Goal: Task Accomplishment & Management: Manage account settings

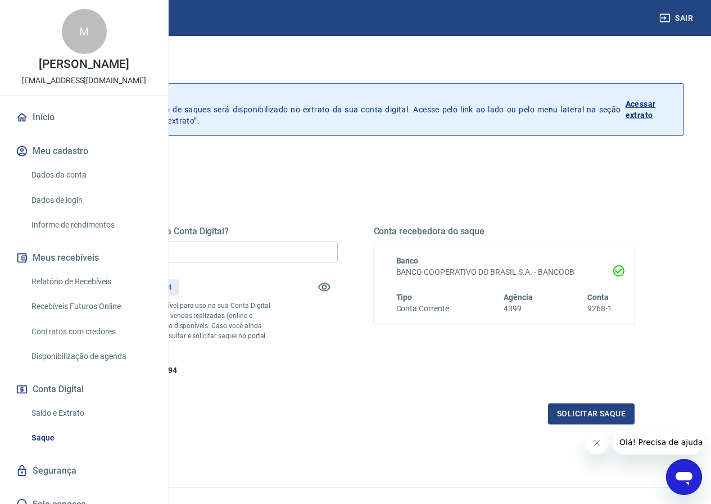
scroll to position [56, 0]
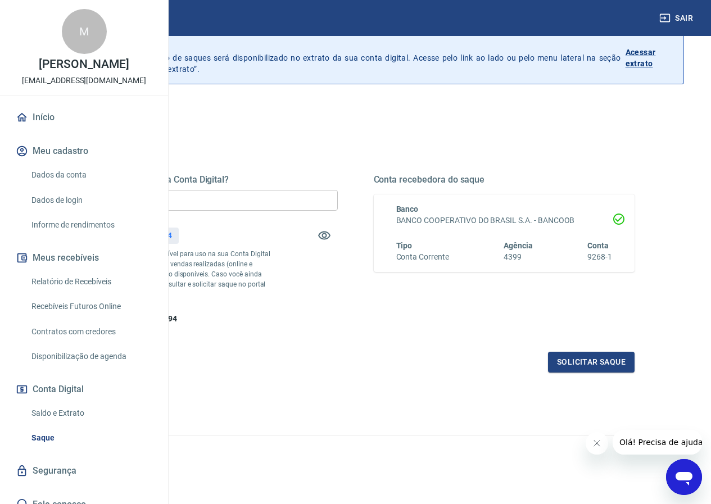
click at [600, 440] on icon "Close message from company" at bounding box center [596, 443] width 9 height 9
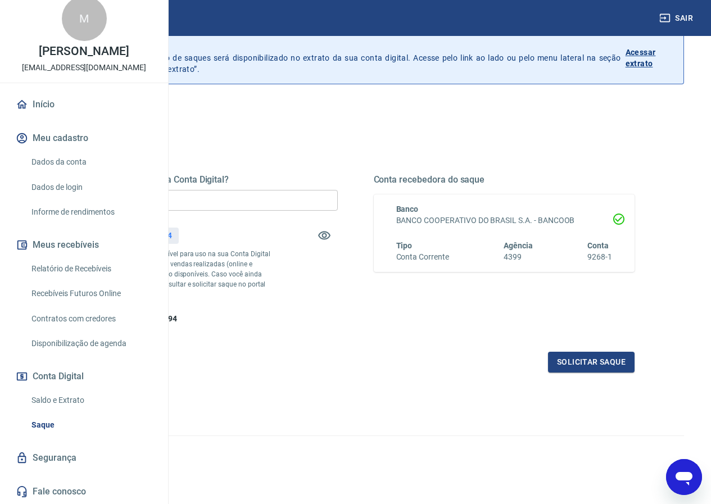
scroll to position [0, 0]
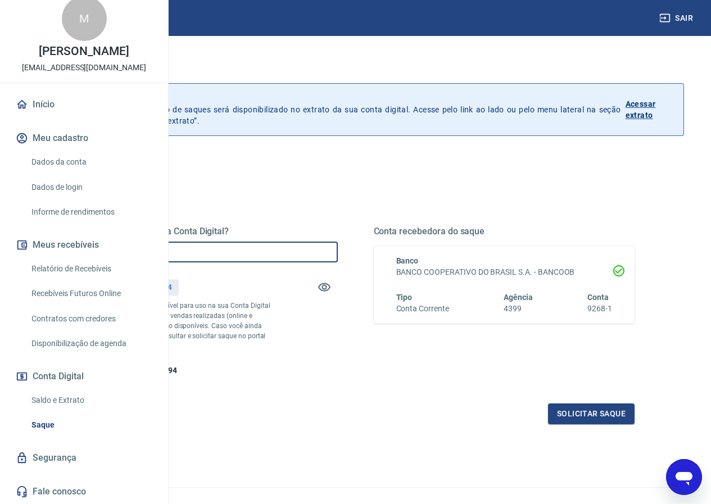
click at [288, 258] on input "R$ 0,00" at bounding box center [207, 252] width 262 height 21
type input "R$ 550,94"
click at [619, 425] on button "Solicitar saque" at bounding box center [591, 414] width 87 height 21
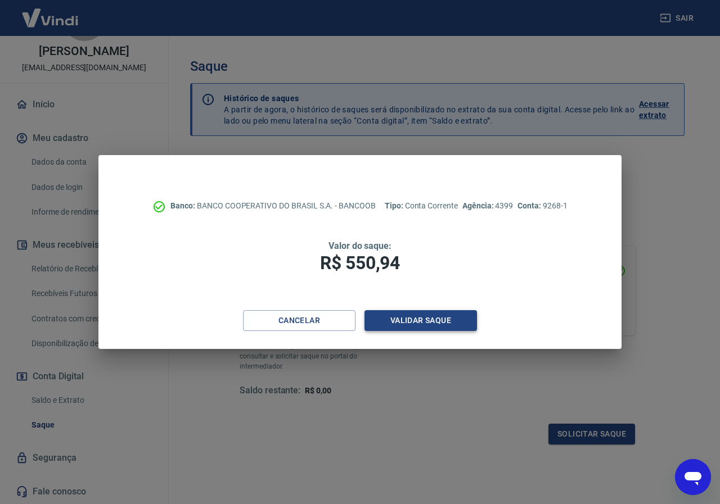
click at [417, 322] on button "Validar saque" at bounding box center [420, 320] width 112 height 21
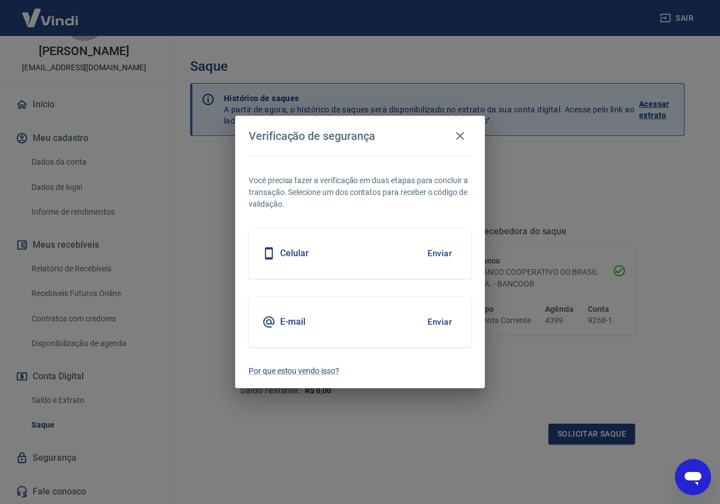
click at [435, 249] on button "Enviar" at bounding box center [439, 254] width 37 height 24
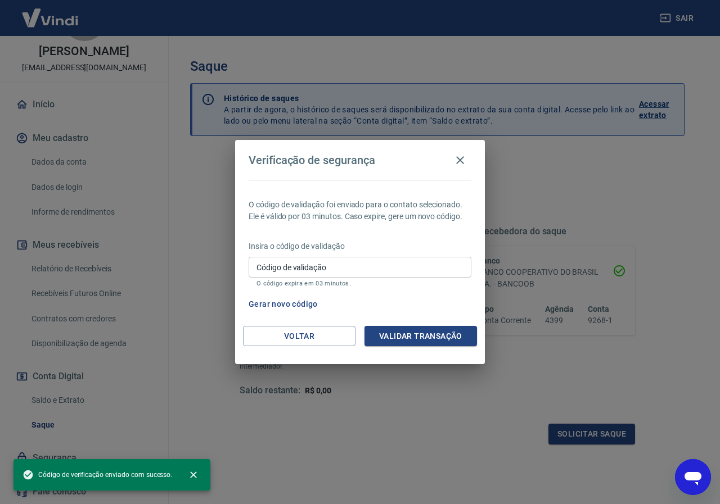
click at [335, 269] on input "Código de validação" at bounding box center [360, 267] width 223 height 21
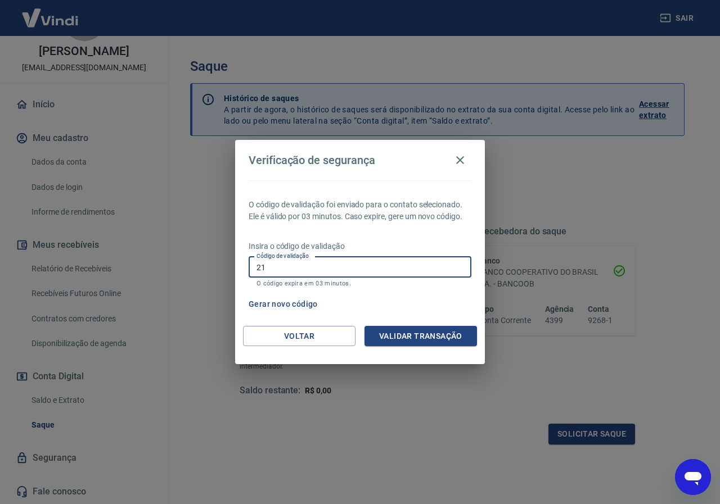
type input "2"
type input "280722"
click at [381, 340] on button "Validar transação" at bounding box center [420, 336] width 112 height 21
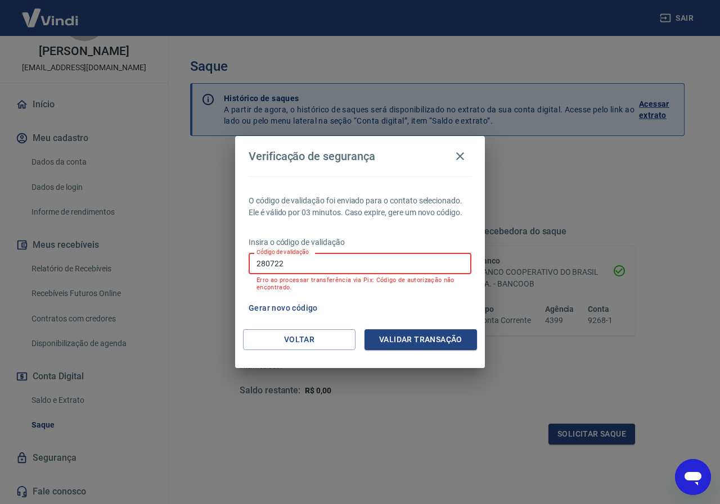
click at [333, 268] on input "280722" at bounding box center [360, 263] width 223 height 21
click at [309, 307] on button "Gerar novo código" at bounding box center [283, 308] width 78 height 21
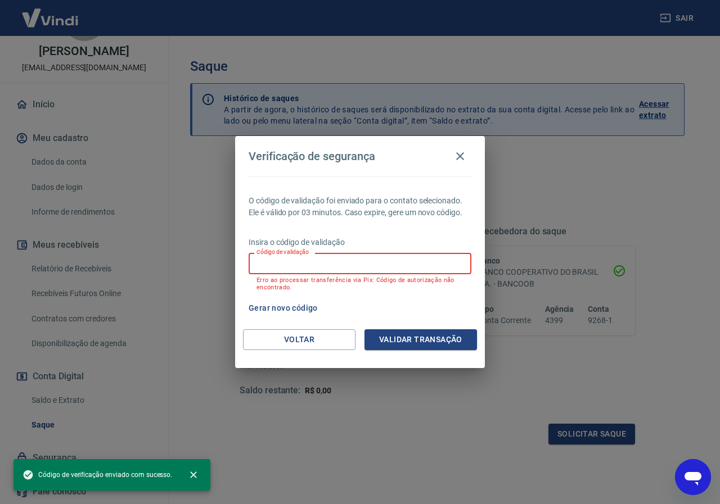
click at [285, 256] on div "Código de validação Código de validação Erro ao processar transferência via Pix…" at bounding box center [360, 272] width 223 height 38
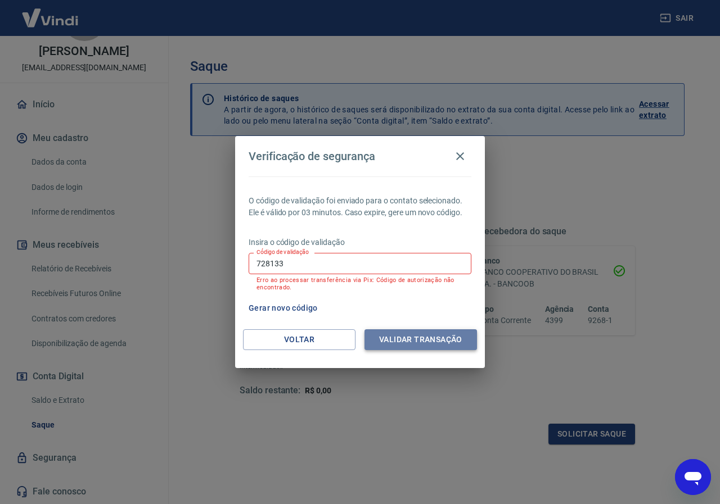
click at [431, 335] on button "Validar transação" at bounding box center [420, 340] width 112 height 21
click at [406, 337] on button "Validar transação" at bounding box center [420, 340] width 112 height 21
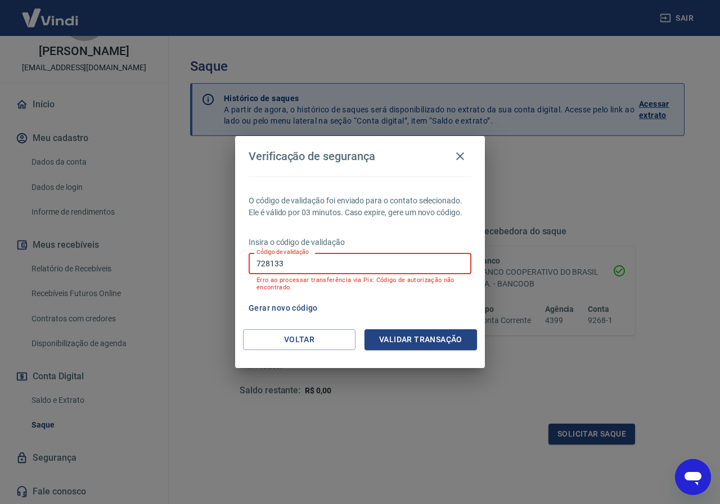
click at [377, 262] on input "728133" at bounding box center [360, 263] width 223 height 21
click at [258, 265] on input "728133" at bounding box center [360, 263] width 223 height 21
click at [450, 343] on button "Validar transação" at bounding box center [420, 340] width 112 height 21
click at [404, 264] on input "728133" at bounding box center [360, 263] width 223 height 21
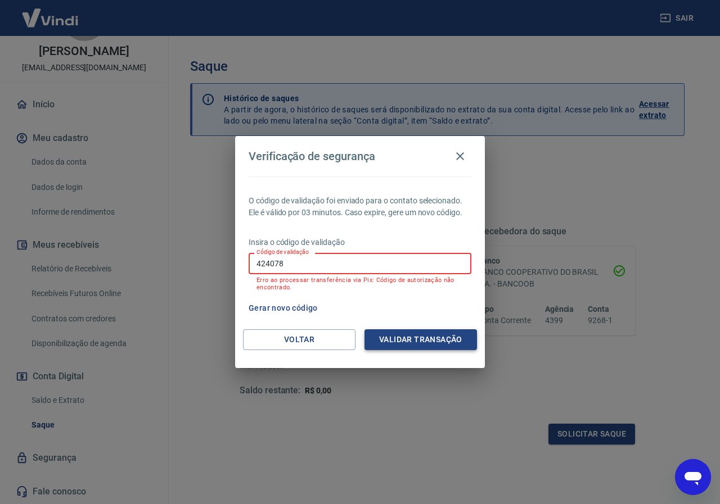
type input "424078"
click at [414, 337] on button "Validar transação" at bounding box center [420, 340] width 112 height 21
click at [461, 151] on icon "button" at bounding box center [459, 156] width 13 height 13
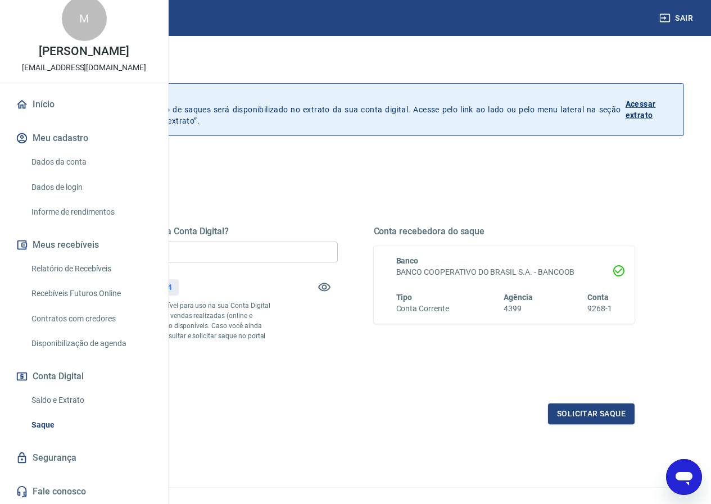
click at [418, 186] on div "Quanto deseja sacar da Conta Digital? R$ 550,94 ​ Saldo total*: R$ 550,94 *Corr…" at bounding box center [355, 308] width 585 height 262
click at [583, 425] on button "Solicitar saque" at bounding box center [591, 414] width 87 height 21
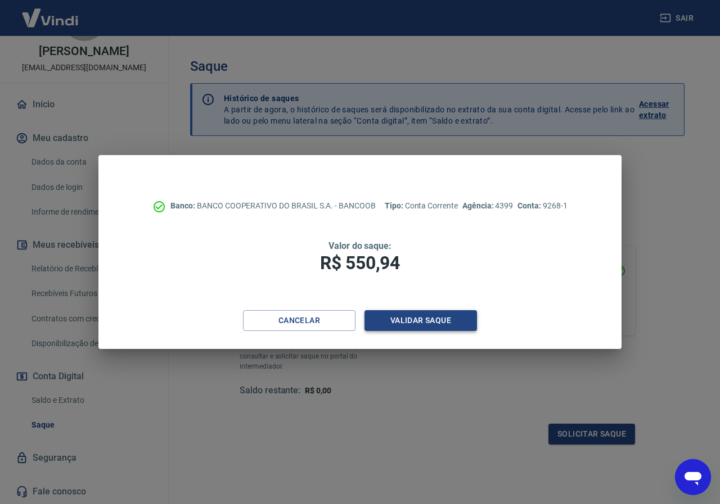
click at [463, 322] on button "Validar saque" at bounding box center [420, 320] width 112 height 21
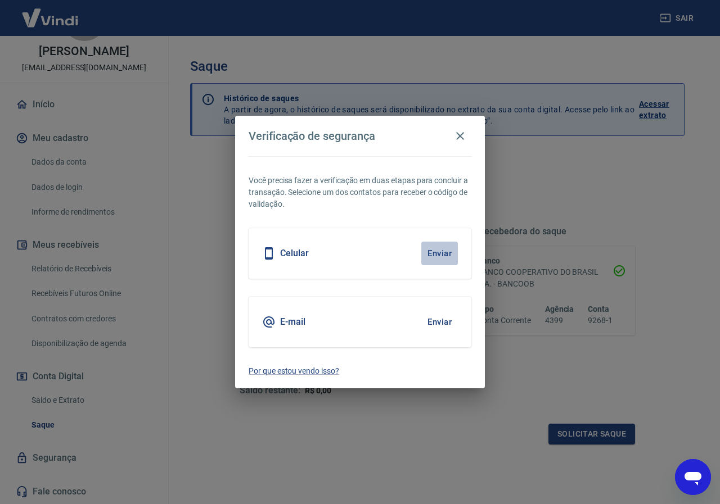
click at [444, 260] on button "Enviar" at bounding box center [439, 254] width 37 height 24
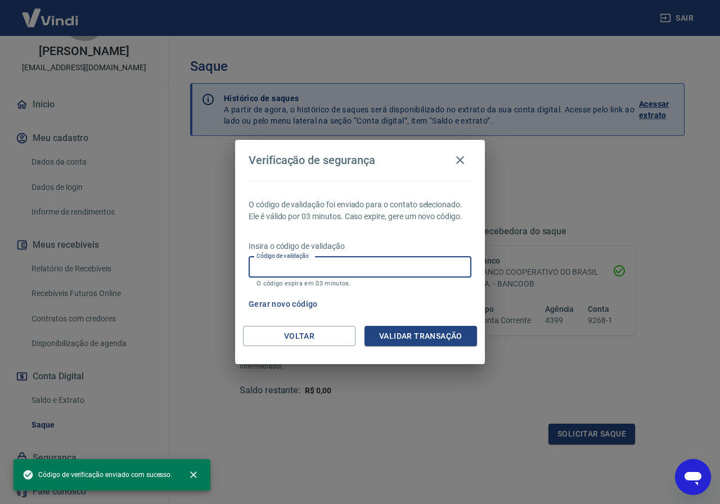
click at [400, 268] on input "Código de validação" at bounding box center [360, 267] width 223 height 21
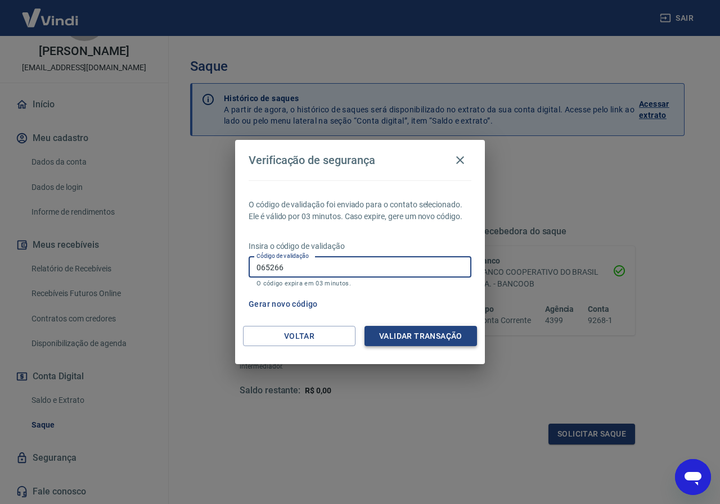
type input "065266"
click at [412, 334] on button "Validar transação" at bounding box center [420, 336] width 112 height 21
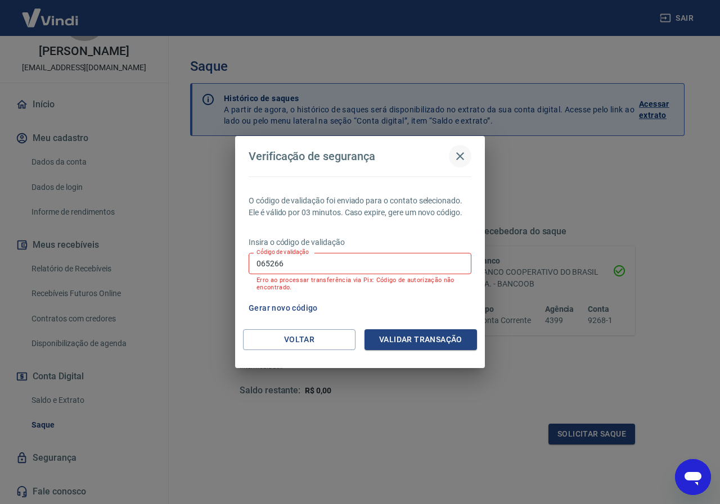
click at [468, 156] on button "button" at bounding box center [460, 156] width 22 height 22
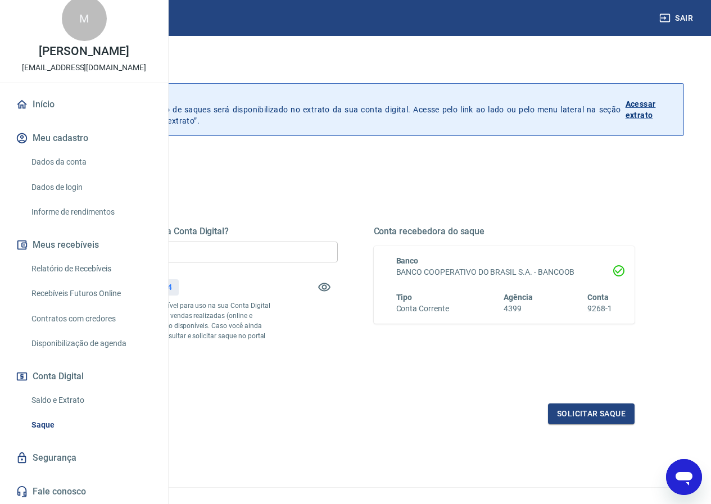
click at [428, 178] on div "Quanto deseja sacar da Conta Digital? R$ 550,94 ​ Saldo total*: R$ 550,94 *Corr…" at bounding box center [355, 308] width 585 height 262
click at [593, 425] on button "Solicitar saque" at bounding box center [591, 414] width 87 height 21
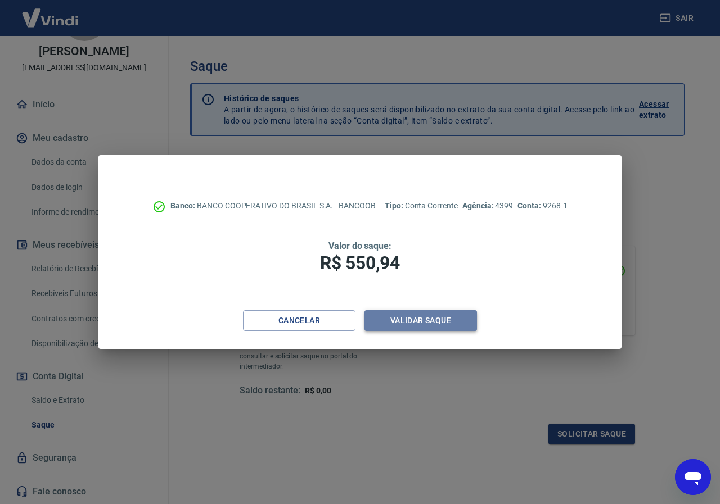
click at [428, 323] on button "Validar saque" at bounding box center [420, 320] width 112 height 21
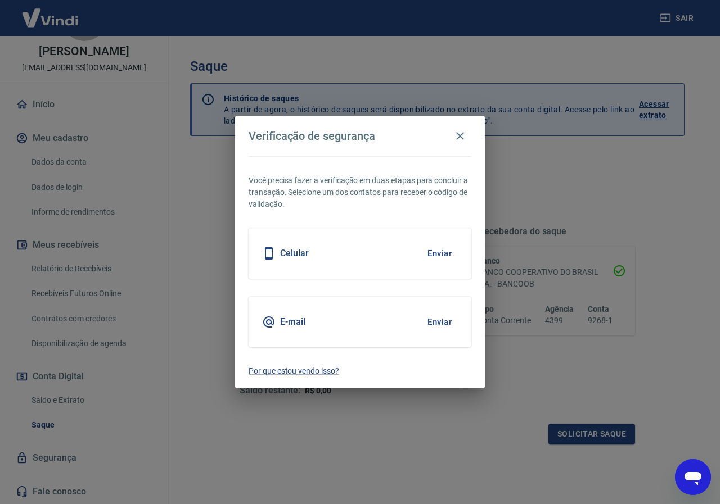
click at [308, 329] on div "E-mail Enviar" at bounding box center [360, 322] width 223 height 51
click at [435, 321] on button "Enviar" at bounding box center [439, 322] width 37 height 24
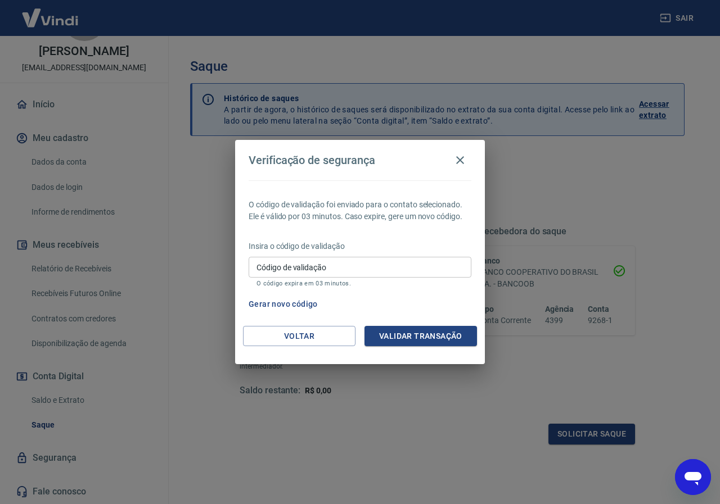
click at [375, 268] on input "Código de validação" at bounding box center [360, 267] width 223 height 21
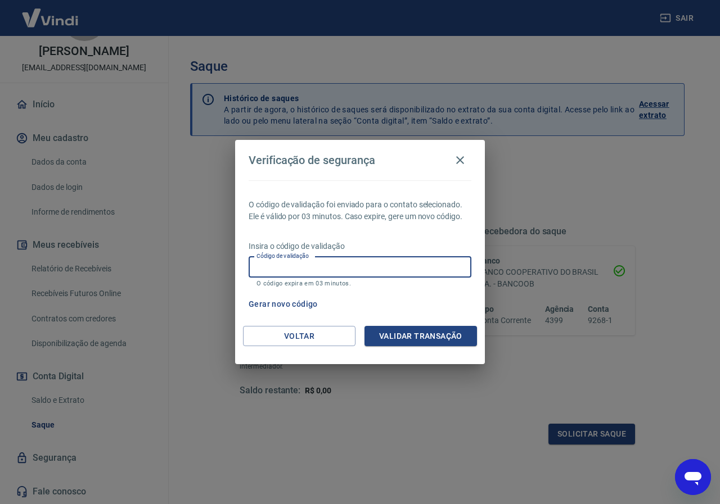
paste input "901383"
type input "901383"
click at [414, 336] on button "Validar transação" at bounding box center [420, 336] width 112 height 21
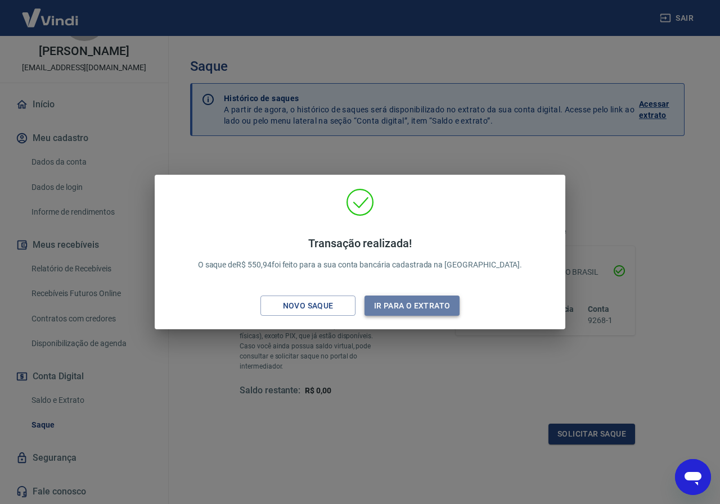
click at [414, 308] on button "Ir para o extrato" at bounding box center [411, 306] width 95 height 21
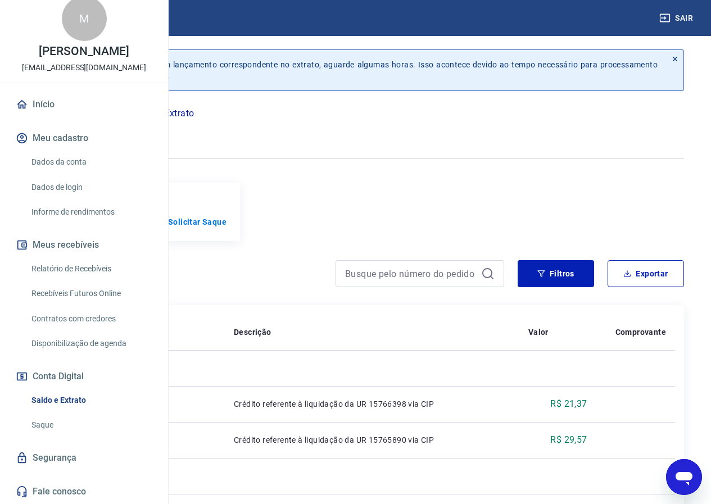
click at [676, 58] on icon at bounding box center [675, 59] width 4 height 4
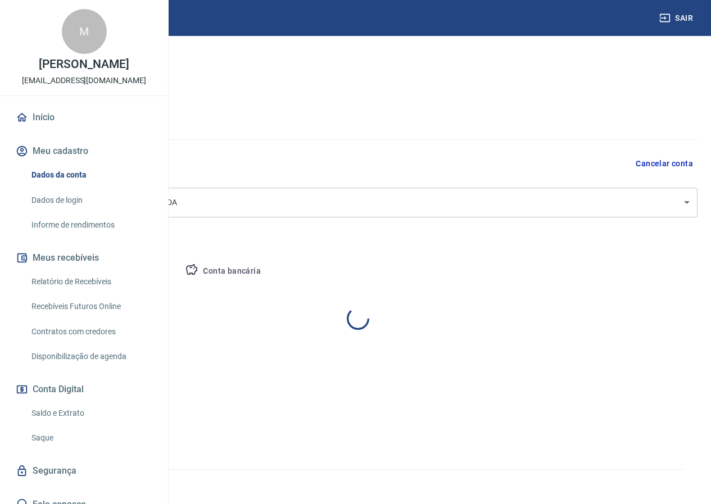
select select "PR"
select select "business"
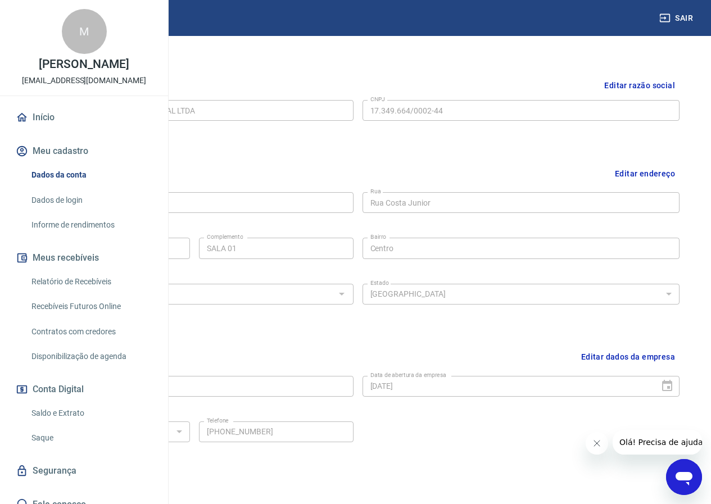
scroll to position [194, 0]
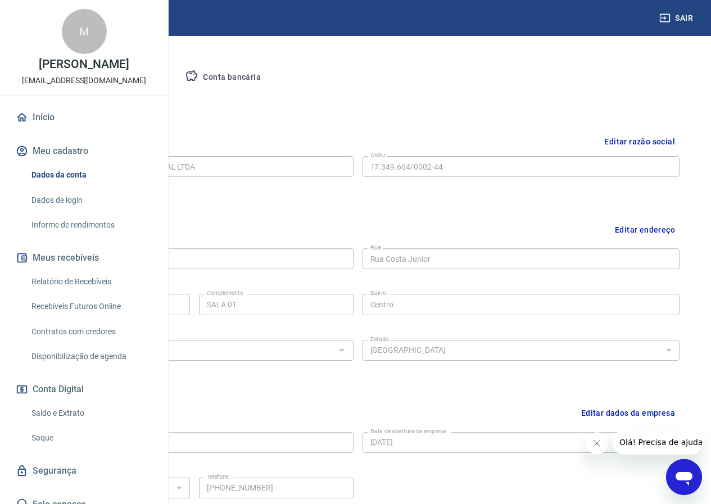
click at [270, 73] on button "Conta bancária" at bounding box center [223, 77] width 94 height 27
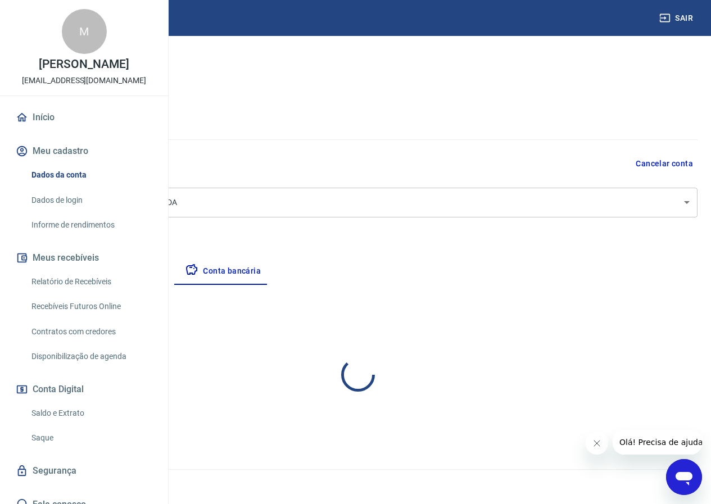
scroll to position [0, 0]
select select "1"
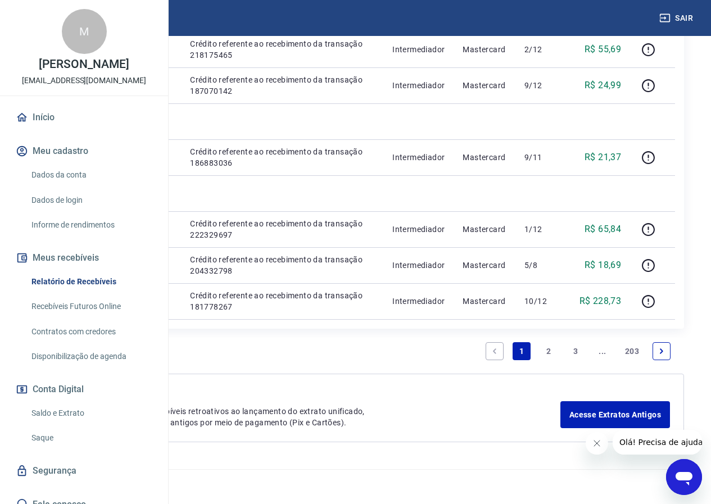
scroll to position [1651, 0]
click at [597, 441] on icon "Close message from company" at bounding box center [596, 443] width 9 height 9
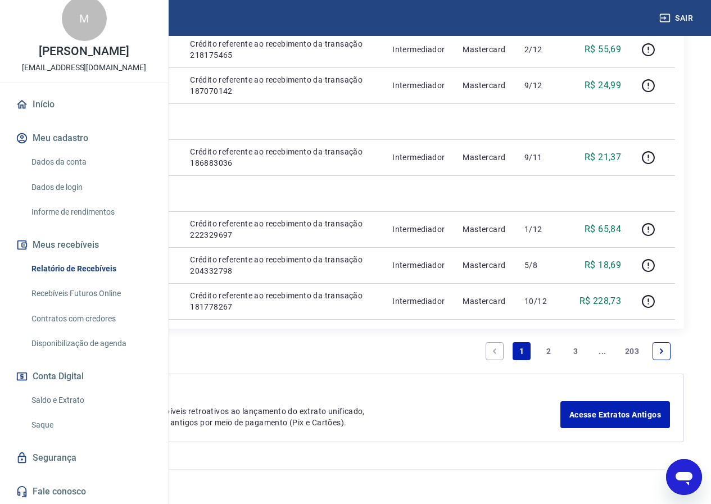
click at [67, 398] on link "Saldo e Extrato" at bounding box center [91, 400] width 128 height 23
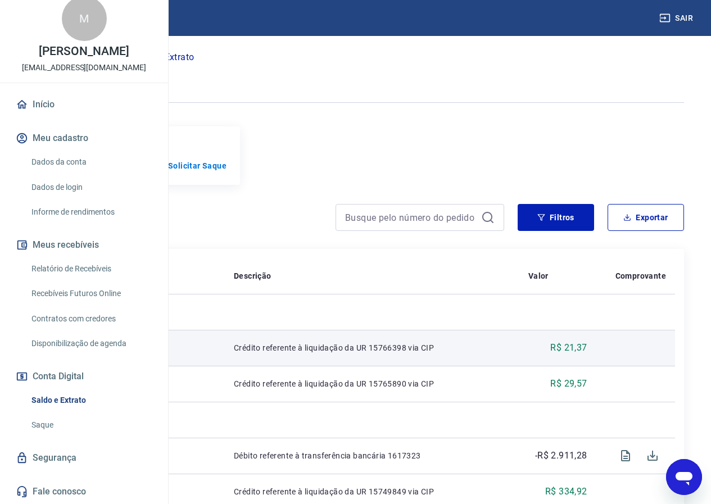
scroll to position [169, 0]
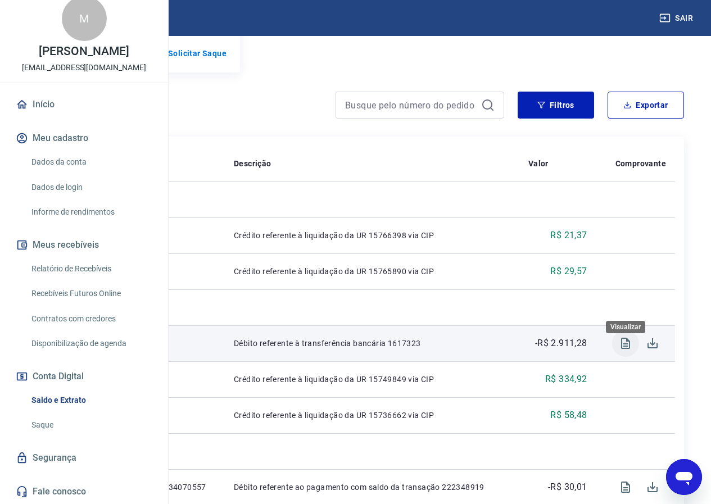
click at [623, 350] on icon "Visualizar" at bounding box center [625, 343] width 13 height 13
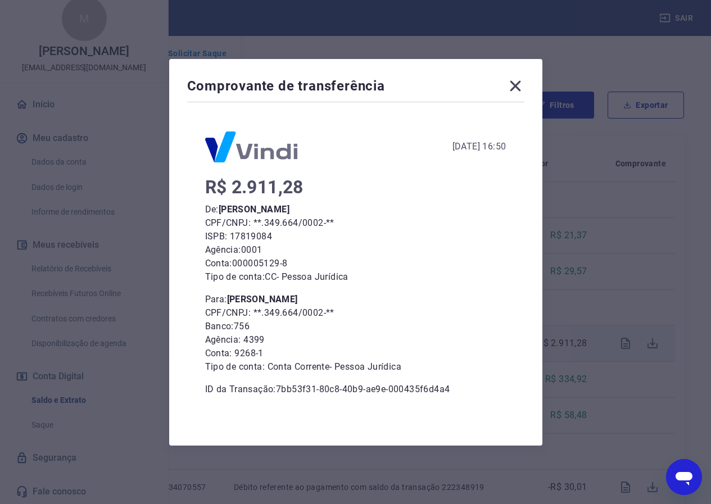
click at [519, 83] on icon at bounding box center [516, 86] width 18 height 18
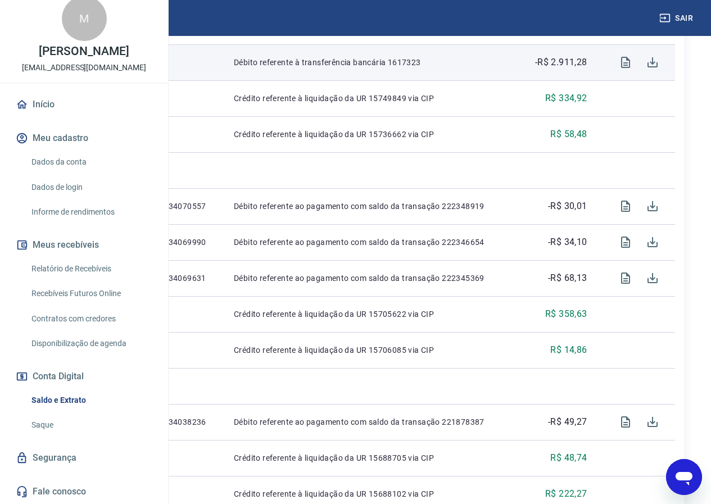
scroll to position [337, 0]
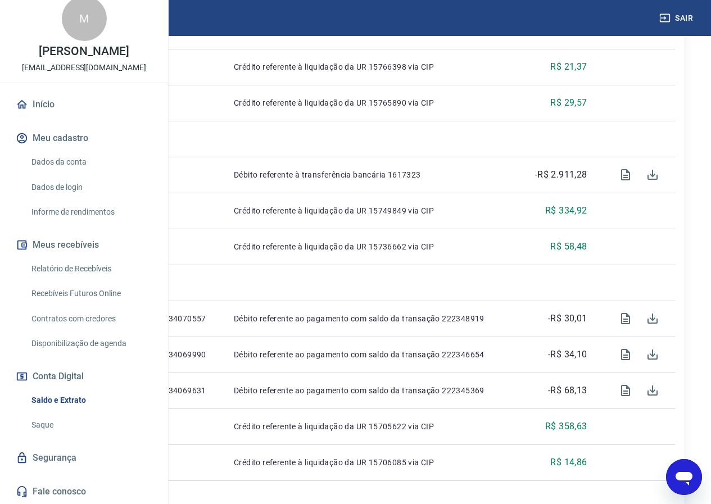
click at [688, 66] on div "Se o saldo aumentar sem um lançamento correspondente no extrato, aguarde alguma…" at bounding box center [355, 371] width 684 height 1345
click at [622, 181] on icon "Visualizar" at bounding box center [625, 174] width 9 height 11
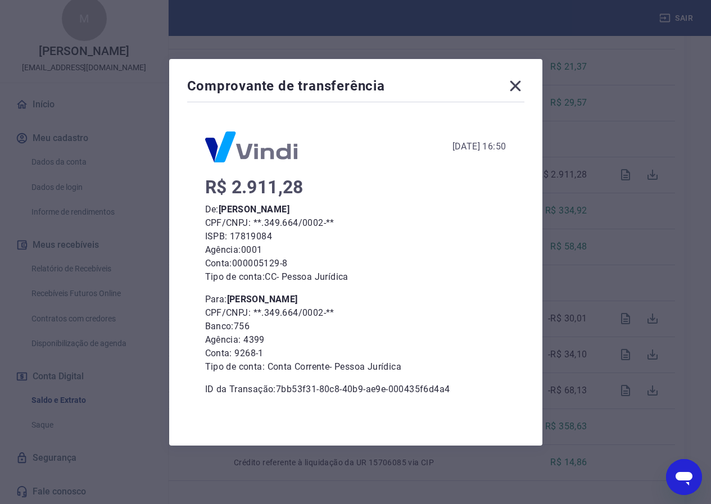
click at [520, 85] on icon at bounding box center [516, 86] width 18 height 18
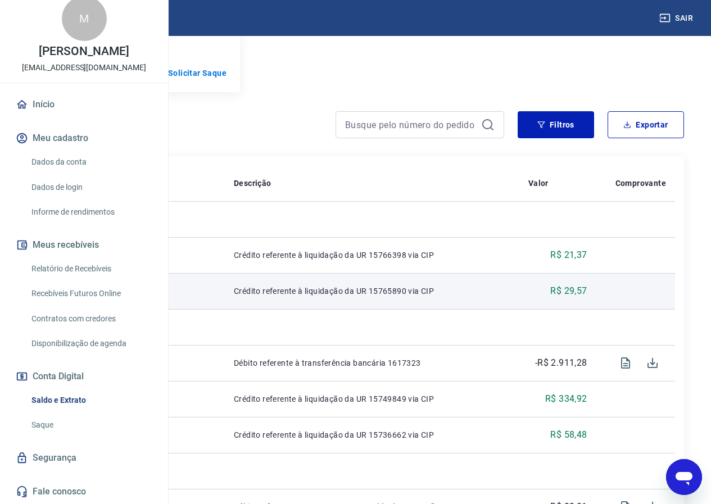
scroll to position [93, 0]
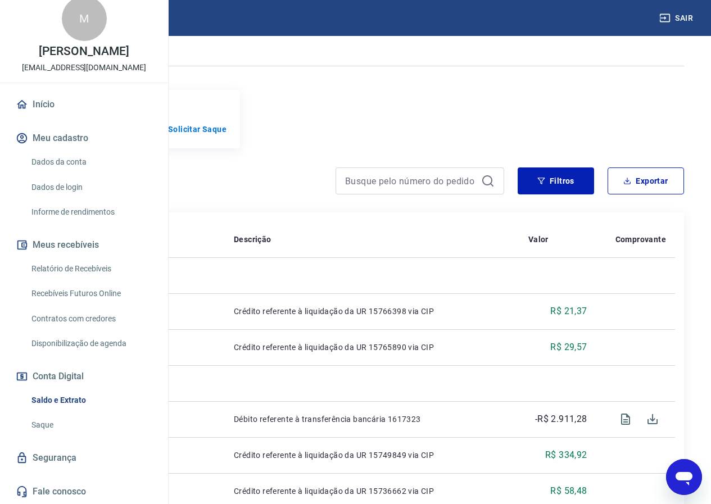
click at [678, 484] on icon "Open messaging window" at bounding box center [684, 477] width 20 height 20
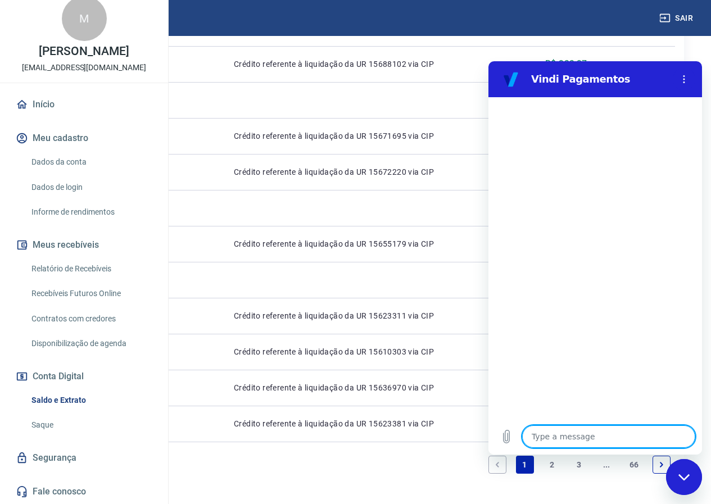
scroll to position [936, 0]
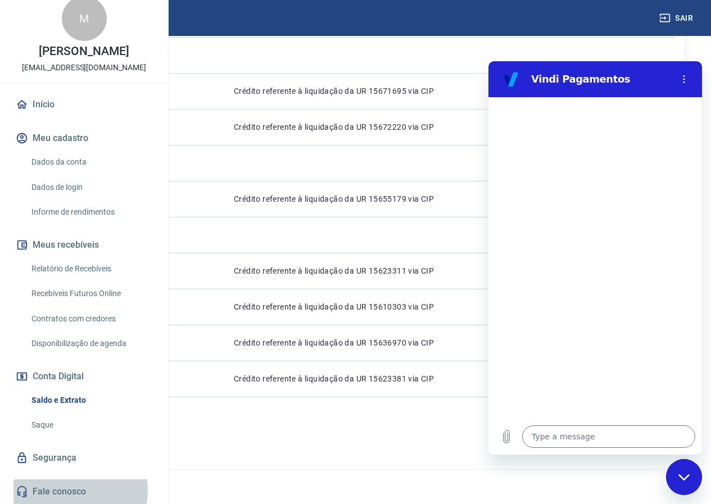
click at [75, 490] on link "Fale conosco" at bounding box center [83, 492] width 141 height 25
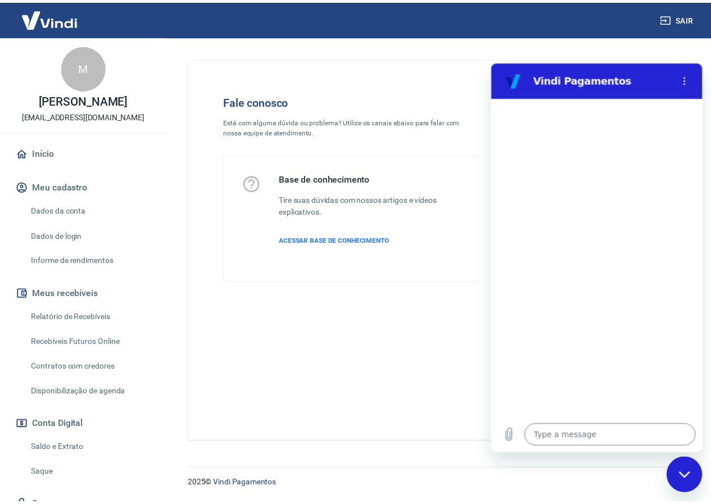
scroll to position [49, 0]
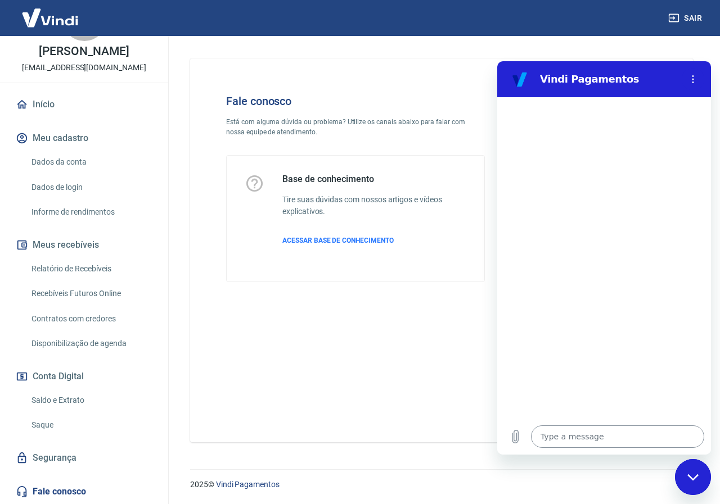
click at [574, 432] on textarea at bounding box center [617, 437] width 173 height 22
click at [695, 474] on icon "Close messaging window" at bounding box center [693, 477] width 12 height 7
type textarea "x"
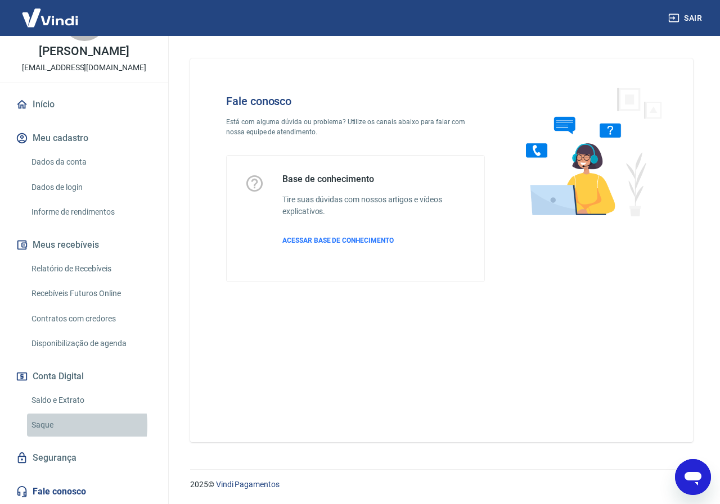
click at [44, 426] on link "Saque" at bounding box center [91, 425] width 128 height 23
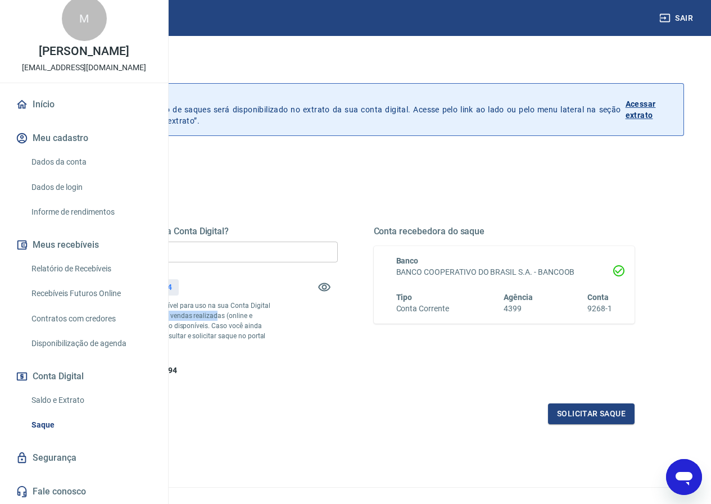
drag, startPoint x: 317, startPoint y: 317, endPoint x: 322, endPoint y: 328, distance: 12.1
click at [272, 328] on p "*Corresponde ao saldo disponível para uso na sua Conta Digital Vindi. Incluindo…" at bounding box center [174, 326] width 196 height 51
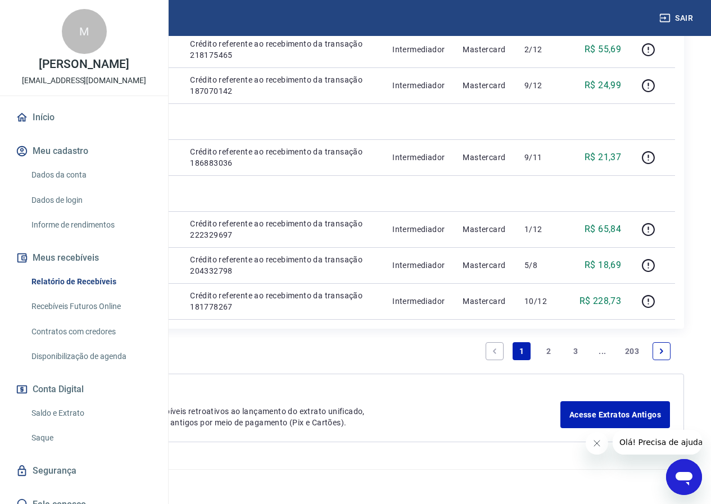
scroll to position [1594, 0]
click at [71, 425] on link "Saldo e Extrato" at bounding box center [91, 413] width 128 height 23
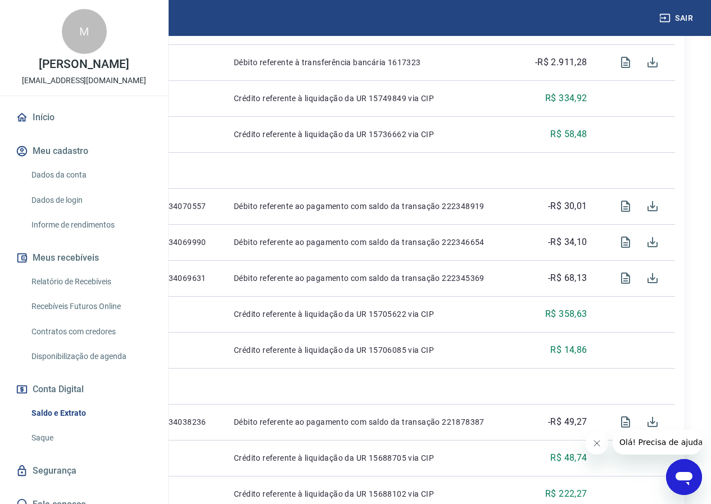
scroll to position [562, 0]
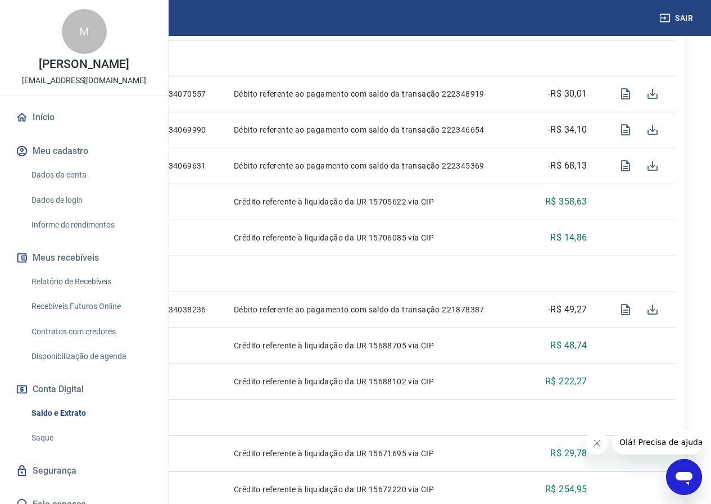
click at [598, 443] on icon "Close message from company" at bounding box center [596, 443] width 9 height 9
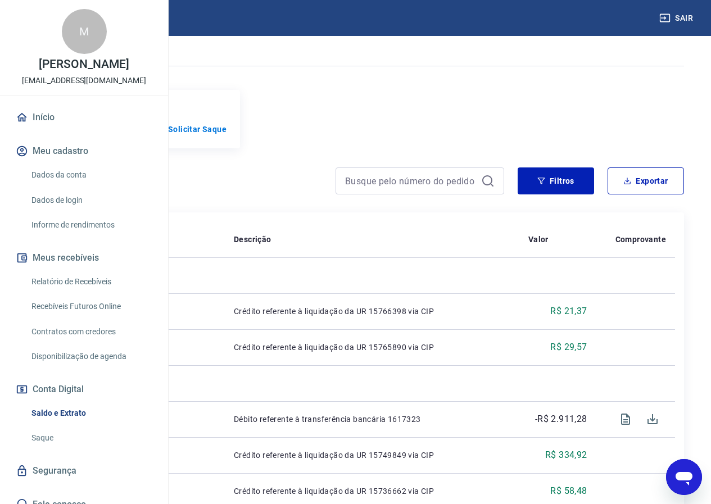
scroll to position [0, 0]
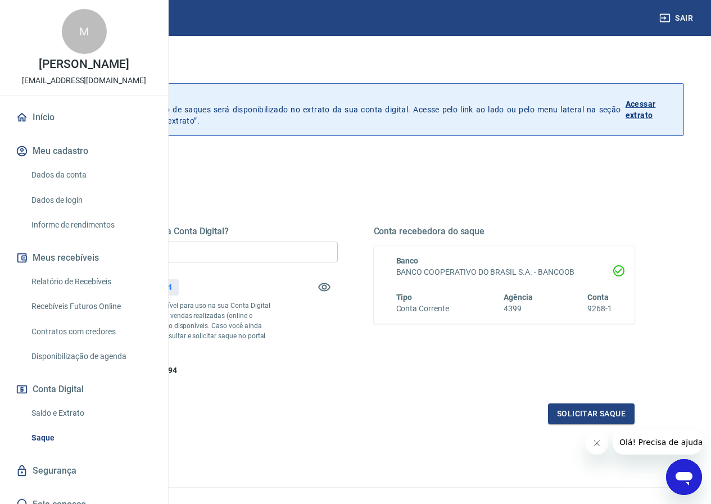
click at [87, 187] on link "Dados da conta" at bounding box center [91, 175] width 128 height 23
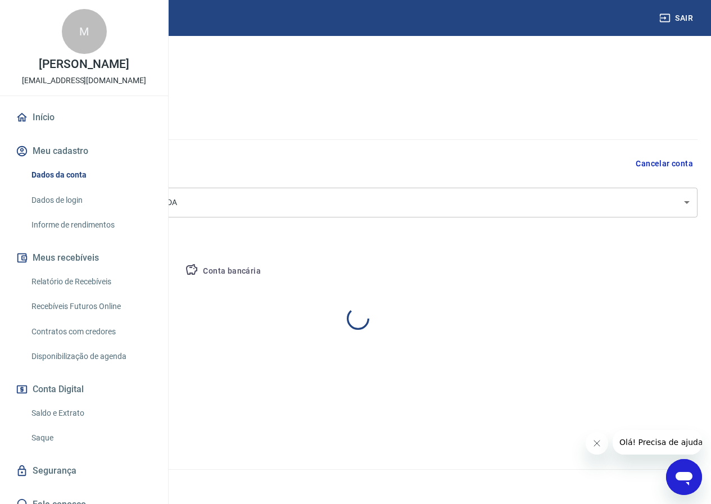
select select "PR"
select select "business"
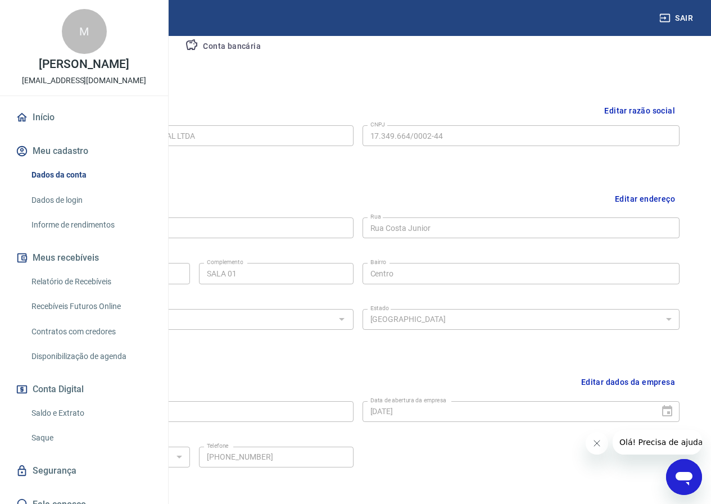
scroll to position [307, 0]
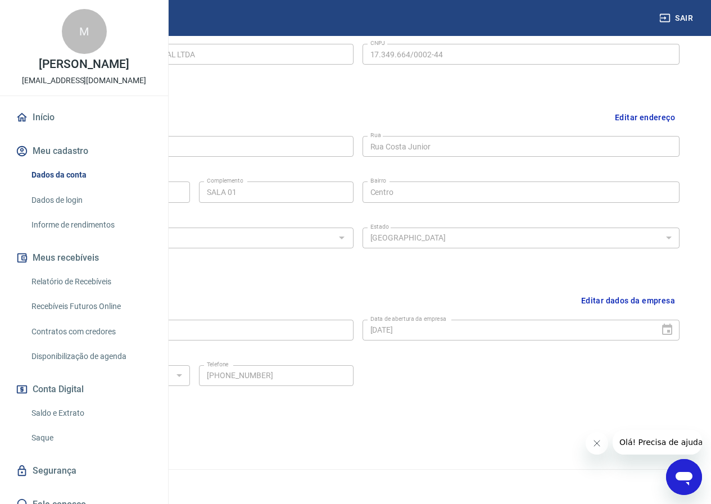
click at [86, 212] on link "Dados de login" at bounding box center [91, 200] width 128 height 23
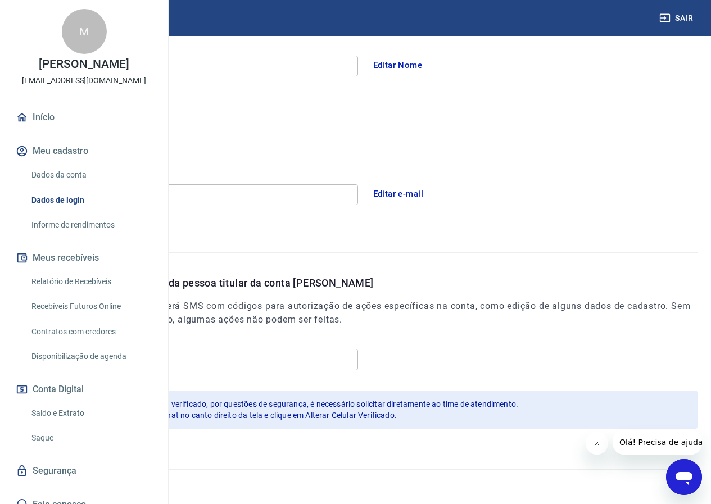
scroll to position [216, 0]
click at [82, 237] on link "Informe de rendimentos" at bounding box center [91, 225] width 128 height 23
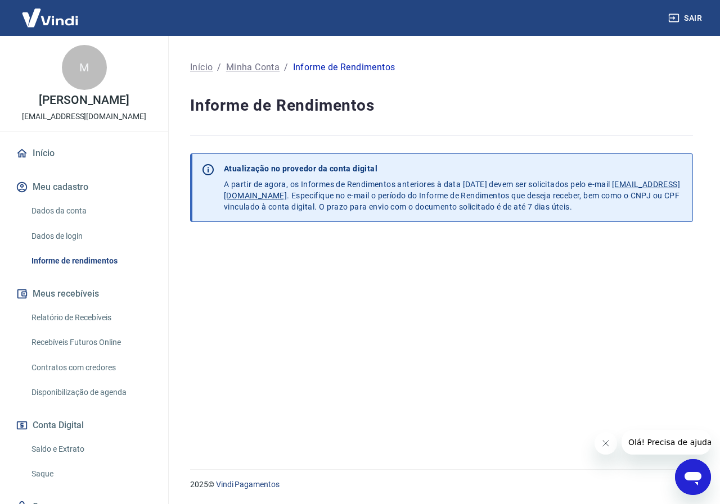
scroll to position [49, 0]
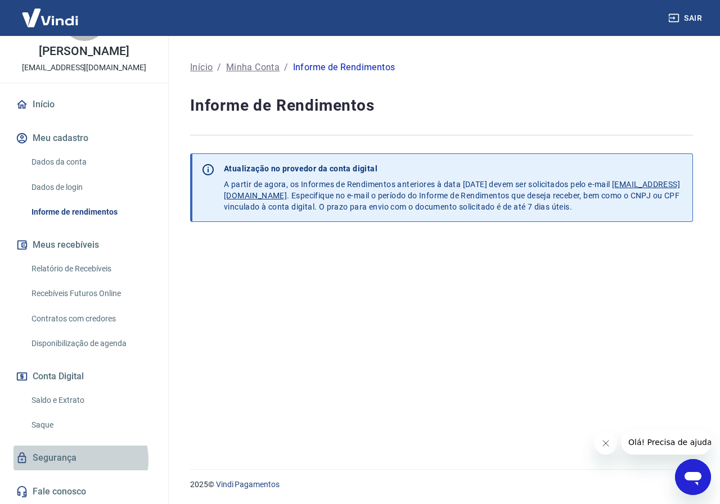
click at [74, 460] on link "Segurança" at bounding box center [83, 458] width 141 height 25
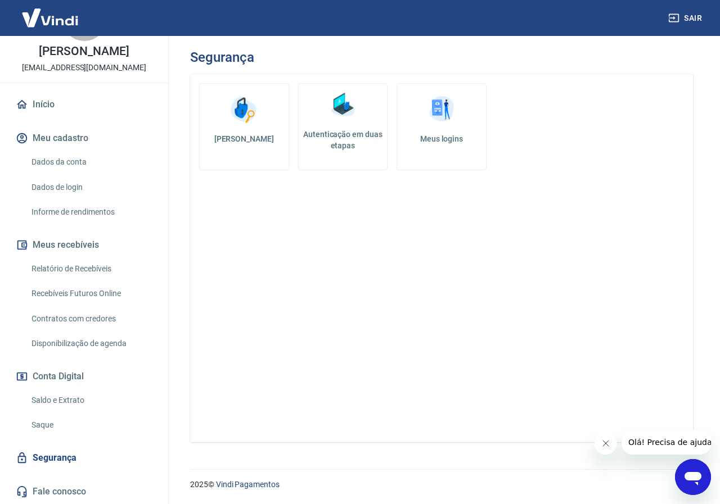
click at [697, 476] on icon "Open messaging window" at bounding box center [692, 478] width 17 height 13
